Goal: Task Accomplishment & Management: Complete application form

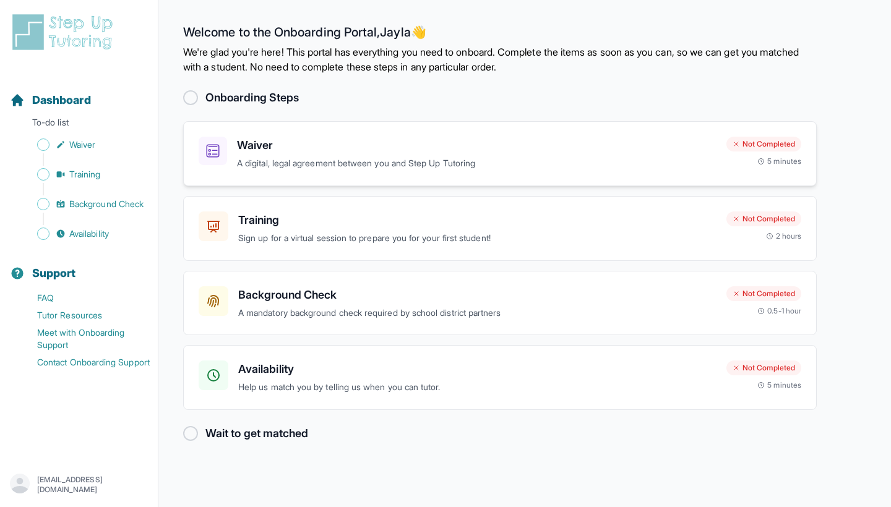
click at [430, 152] on h3 "Waiver" at bounding box center [477, 145] width 480 height 17
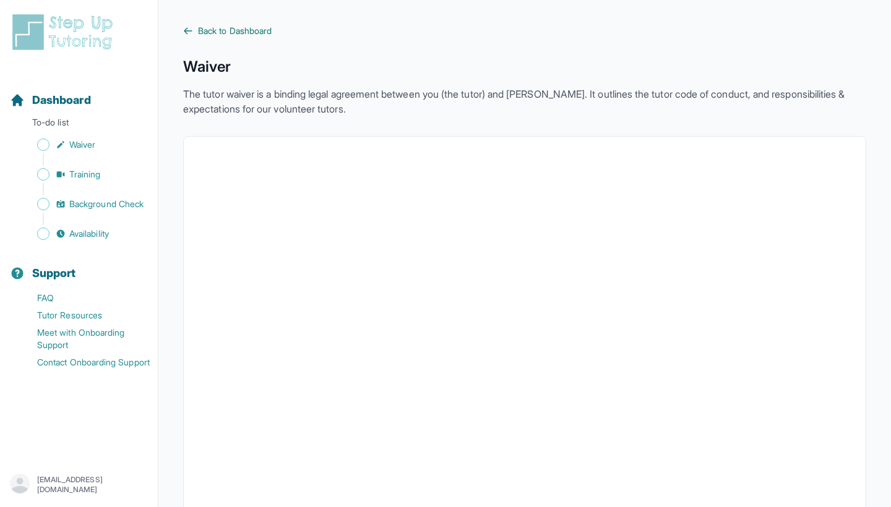
click at [192, 31] on icon at bounding box center [188, 31] width 10 height 10
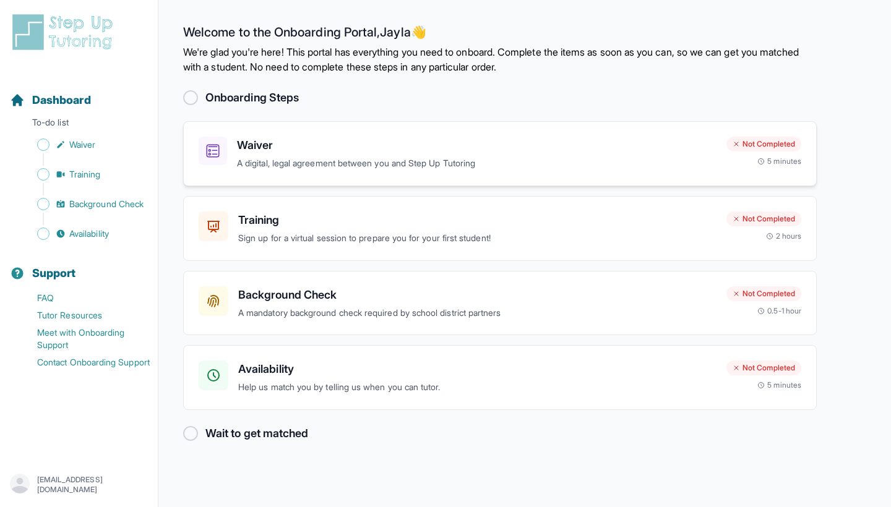
click at [397, 163] on p "A digital, legal agreement between you and Step Up Tutoring" at bounding box center [477, 164] width 480 height 14
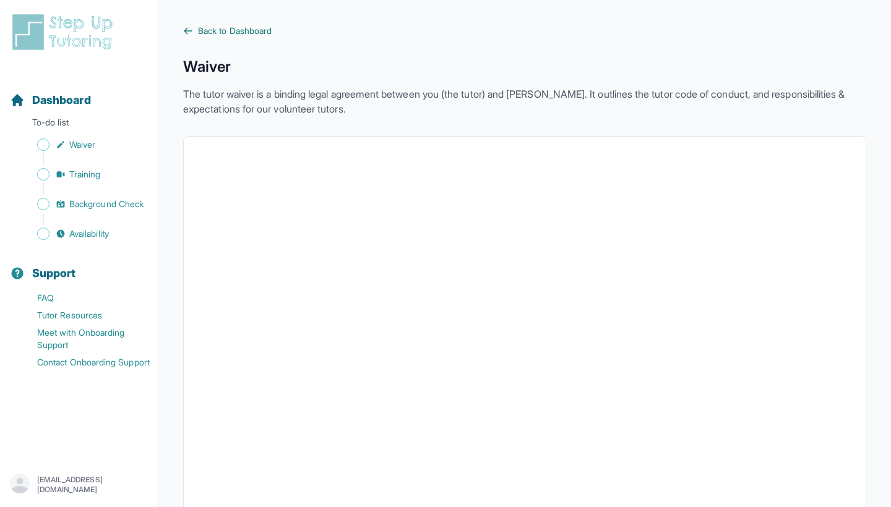
click at [194, 33] on link "Back to Dashboard" at bounding box center [524, 31] width 683 height 12
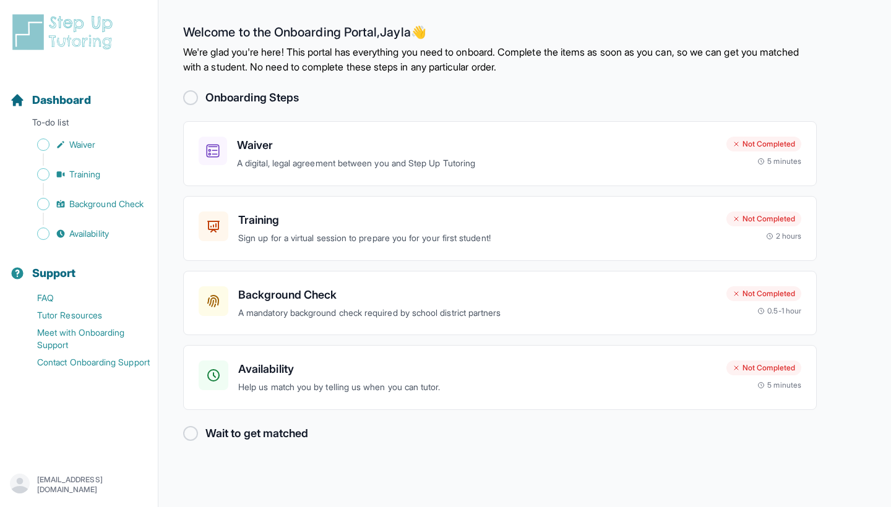
click at [190, 101] on div at bounding box center [190, 97] width 15 height 15
click at [260, 231] on p "Sign up for a virtual session to prepare you for your first student!" at bounding box center [477, 238] width 478 height 14
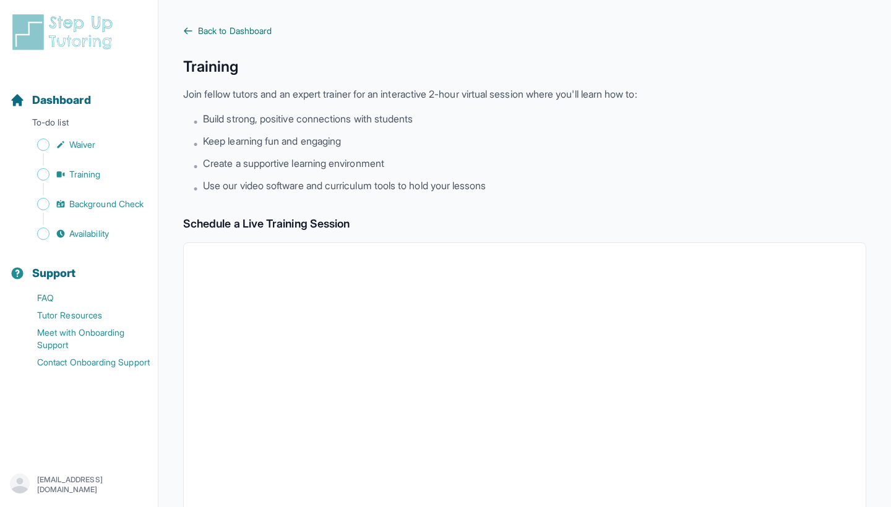
click at [190, 28] on icon at bounding box center [188, 31] width 10 height 10
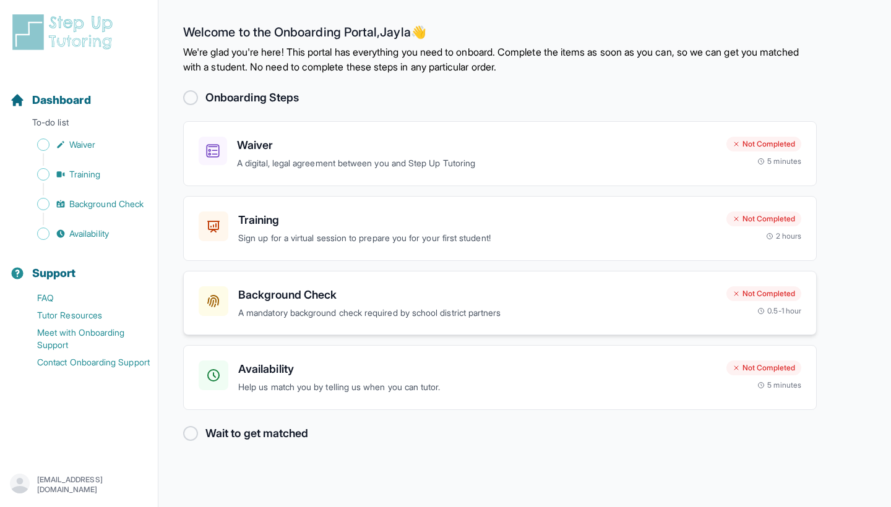
click at [304, 311] on p "A mandatory background check required by school district partners" at bounding box center [477, 313] width 478 height 14
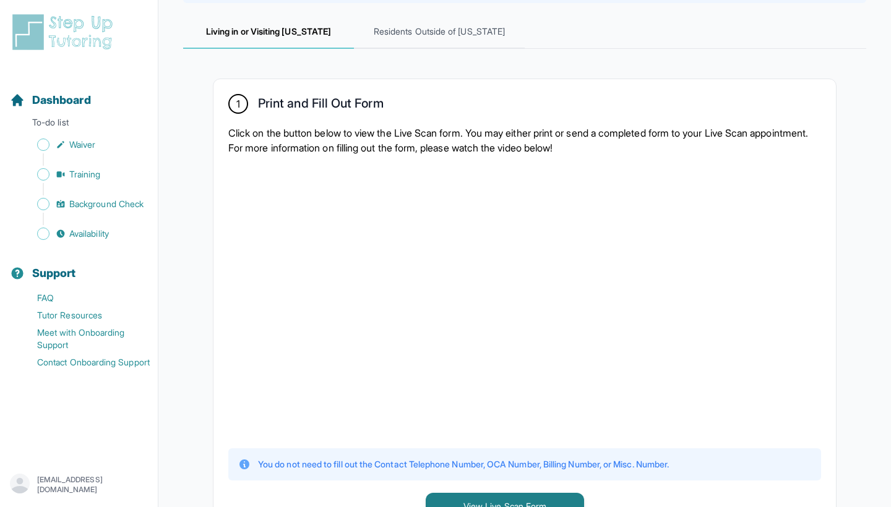
scroll to position [168, 0]
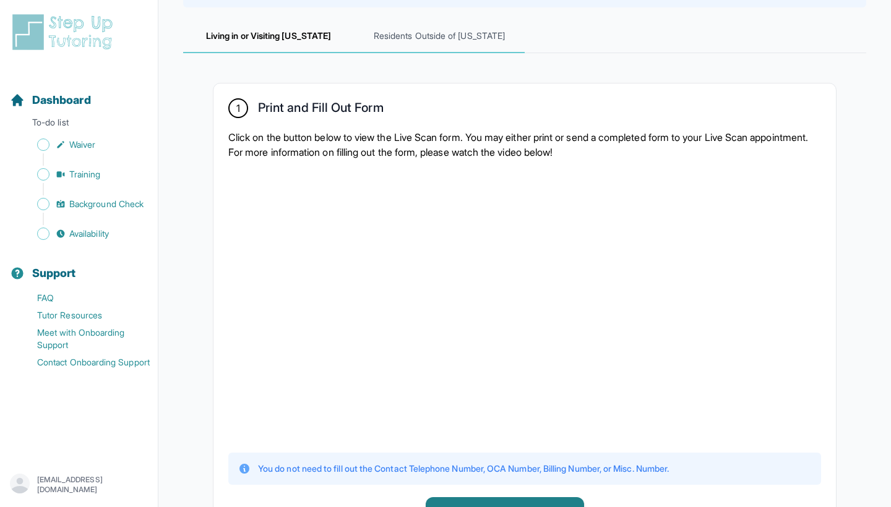
click at [420, 35] on span "Residents Outside of [US_STATE]" at bounding box center [439, 36] width 171 height 33
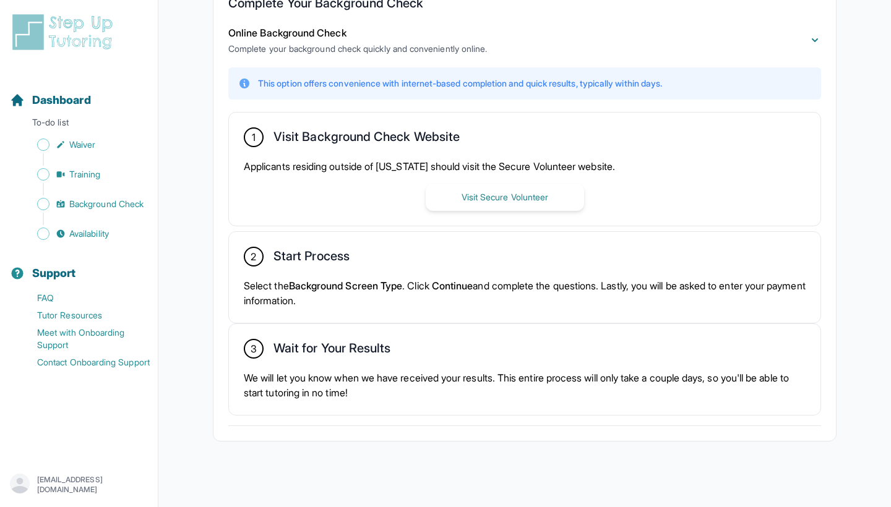
scroll to position [272, 0]
click at [482, 196] on button "Visit Secure Volunteer" at bounding box center [505, 196] width 158 height 27
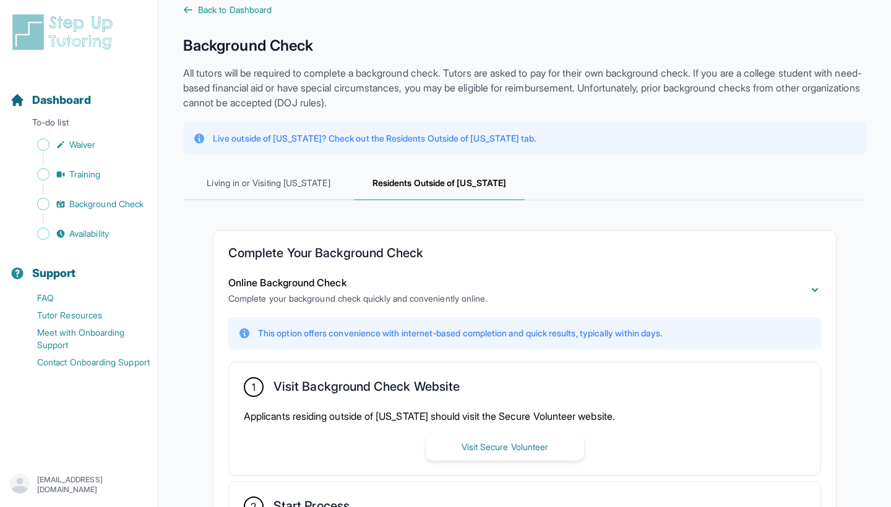
scroll to position [0, 0]
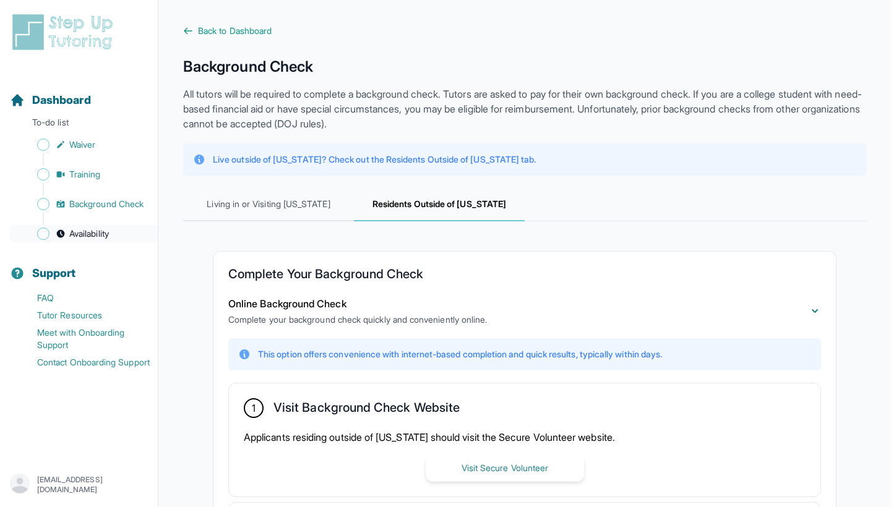
click at [103, 233] on span "Availability" at bounding box center [89, 234] width 40 height 12
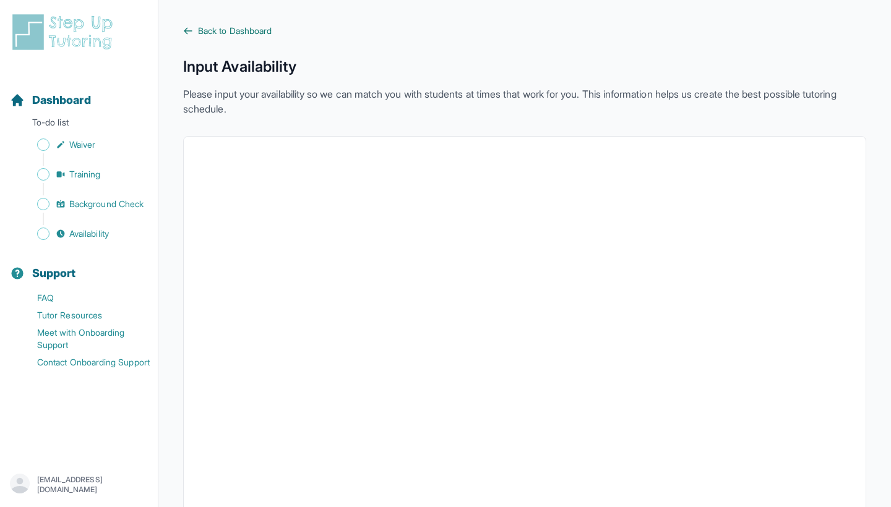
click at [227, 26] on span "Back to Dashboard" at bounding box center [235, 31] width 74 height 12
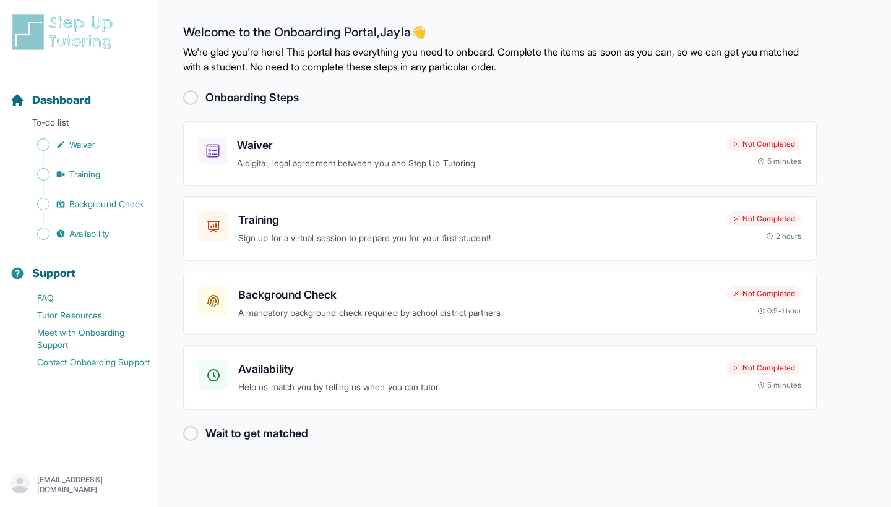
click at [275, 429] on h2 "Wait to get matched" at bounding box center [256, 433] width 103 height 17
click at [269, 381] on p "Help us match you by telling us when you can tutor." at bounding box center [477, 388] width 478 height 14
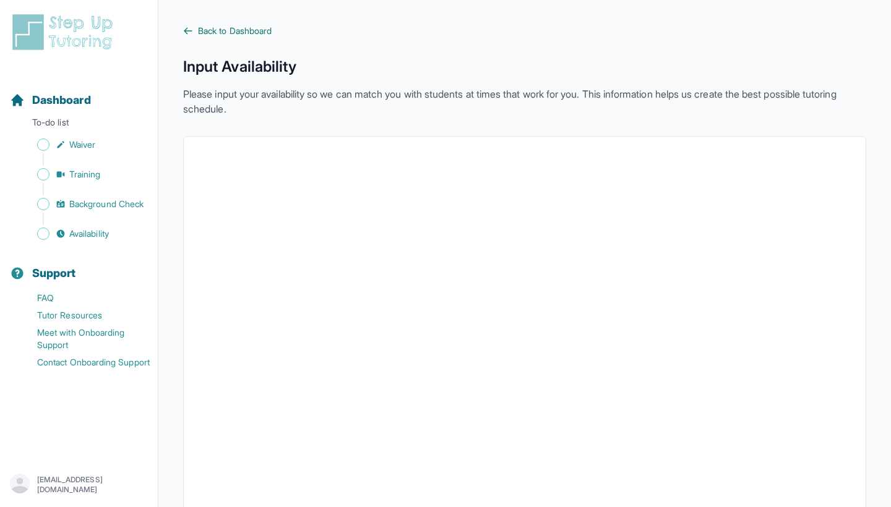
click at [215, 29] on span "Back to Dashboard" at bounding box center [235, 31] width 74 height 12
